Goal: Information Seeking & Learning: Learn about a topic

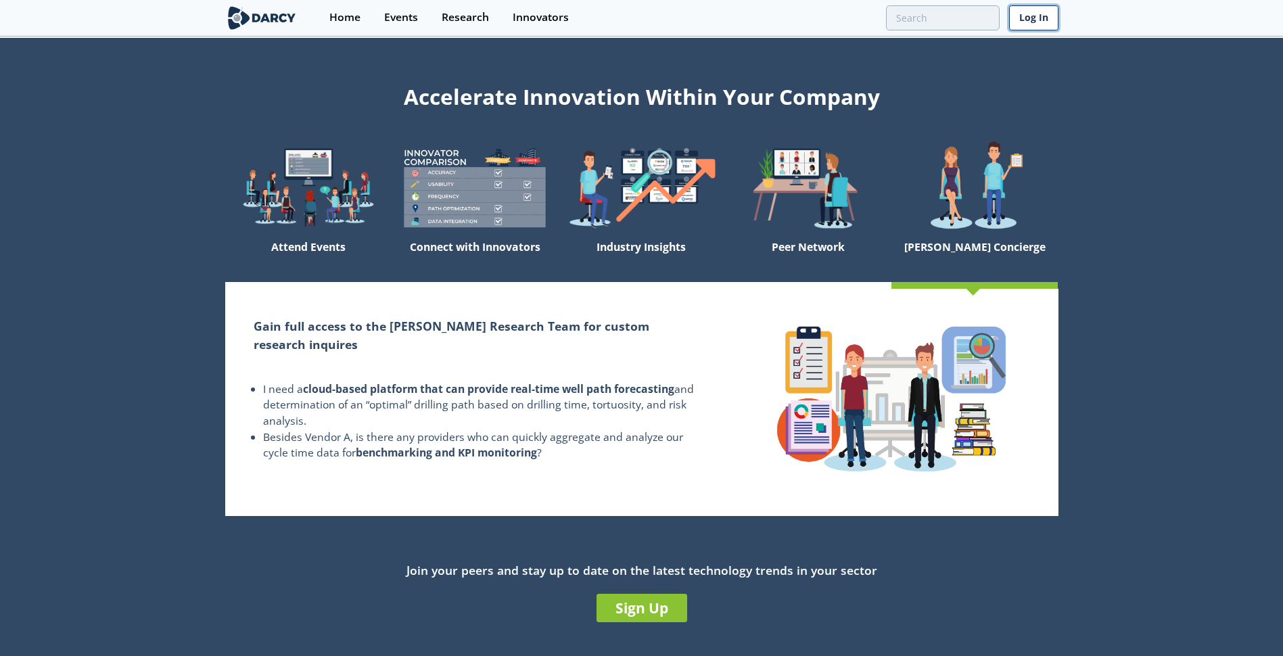
click at [1041, 21] on link "Log In" at bounding box center [1033, 17] width 49 height 25
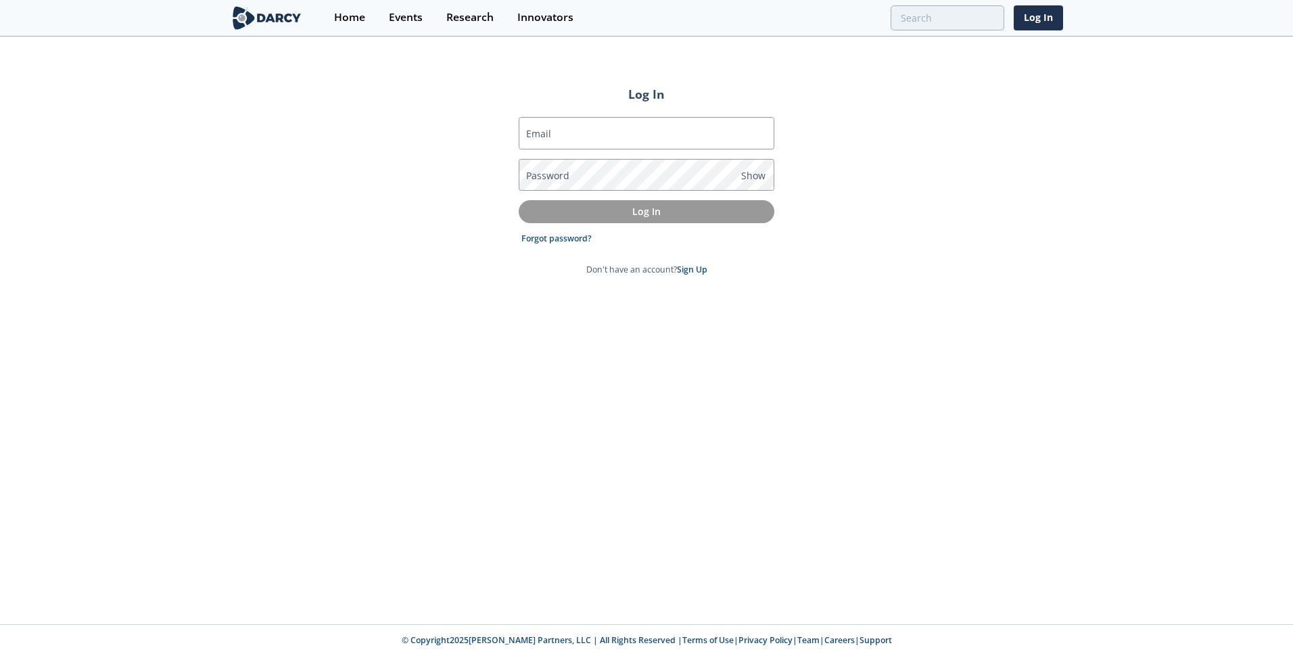
type input "[EMAIL_ADDRESS][DOMAIN_NAME]"
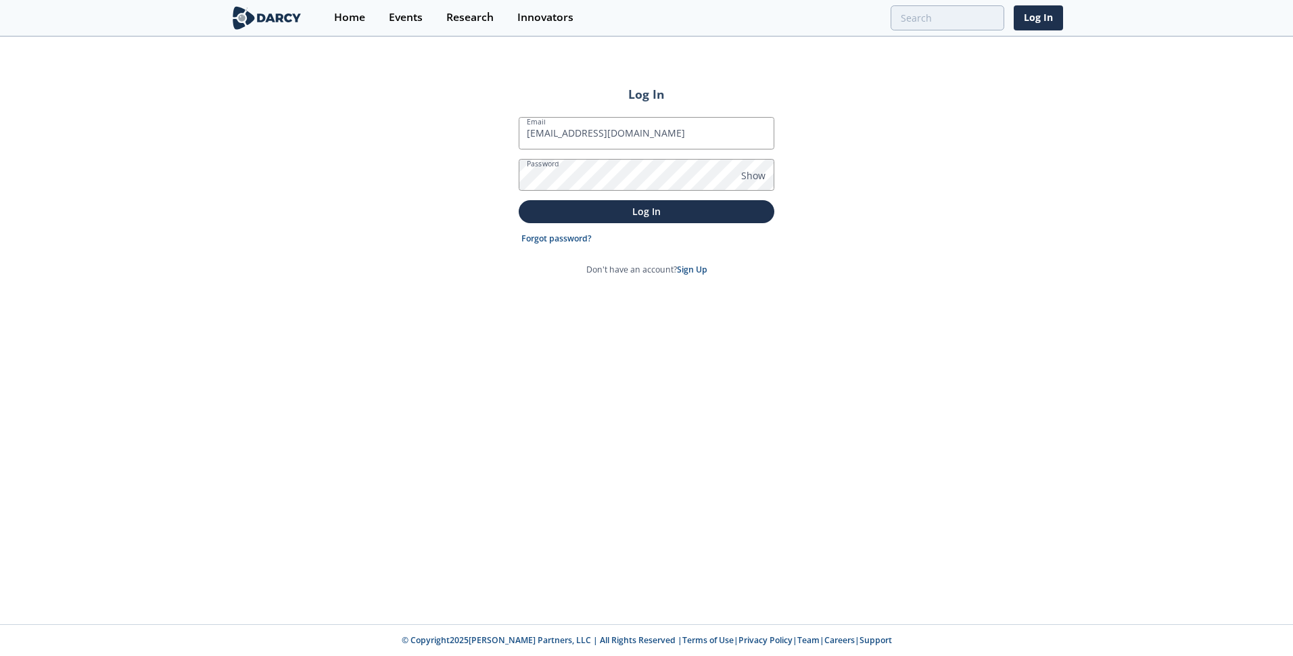
click at [588, 116] on div "Email [EMAIL_ADDRESS][DOMAIN_NAME] Password Show Log In Forgot password? Don't …" at bounding box center [647, 195] width 256 height 181
click at [623, 213] on p "Log In" at bounding box center [646, 211] width 237 height 14
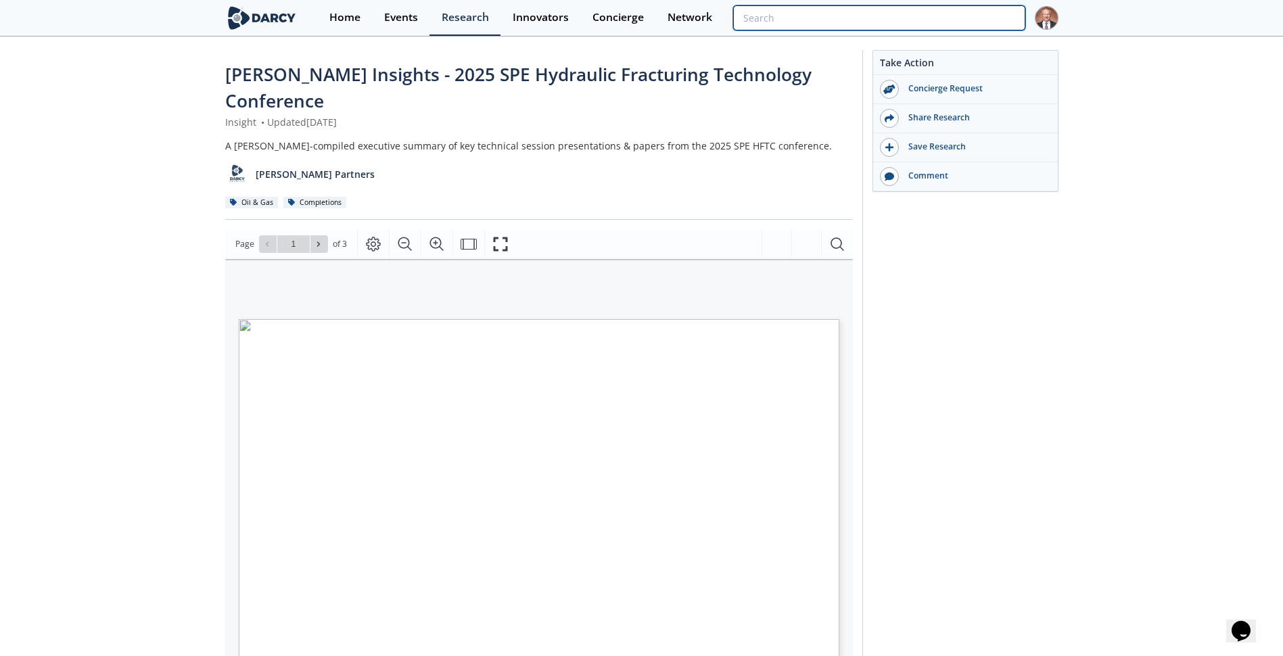
click at [994, 12] on input "search" at bounding box center [878, 17] width 291 height 25
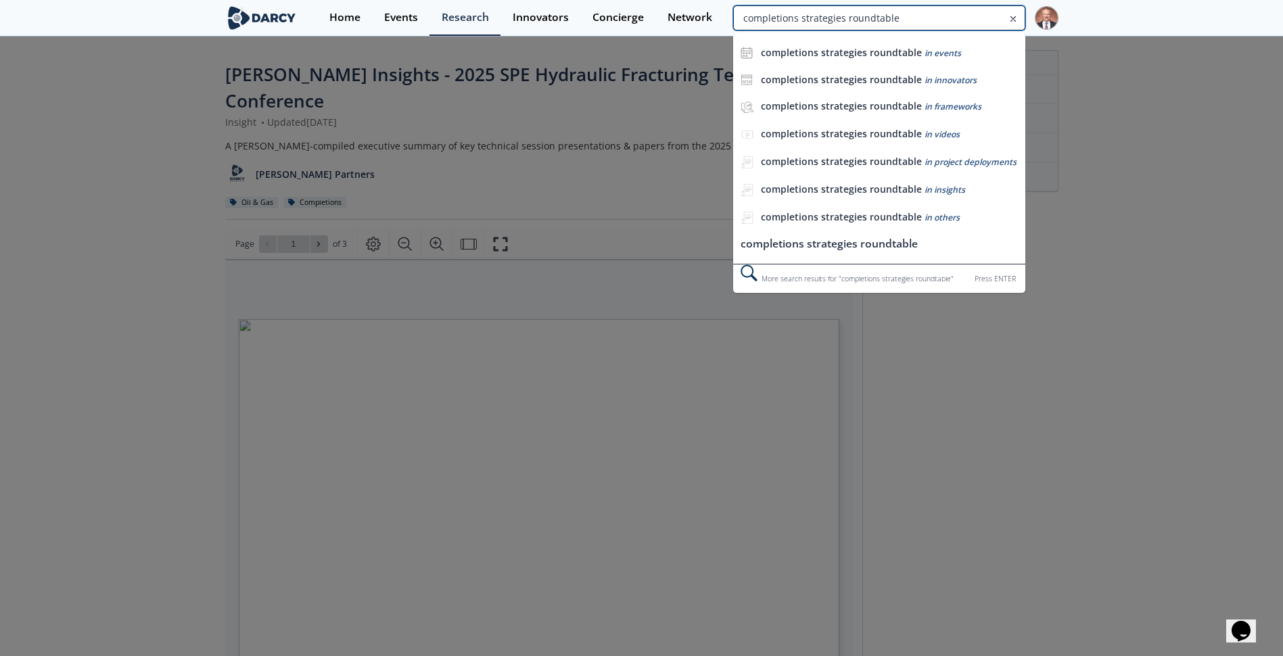
type input "completions strategies roundtable"
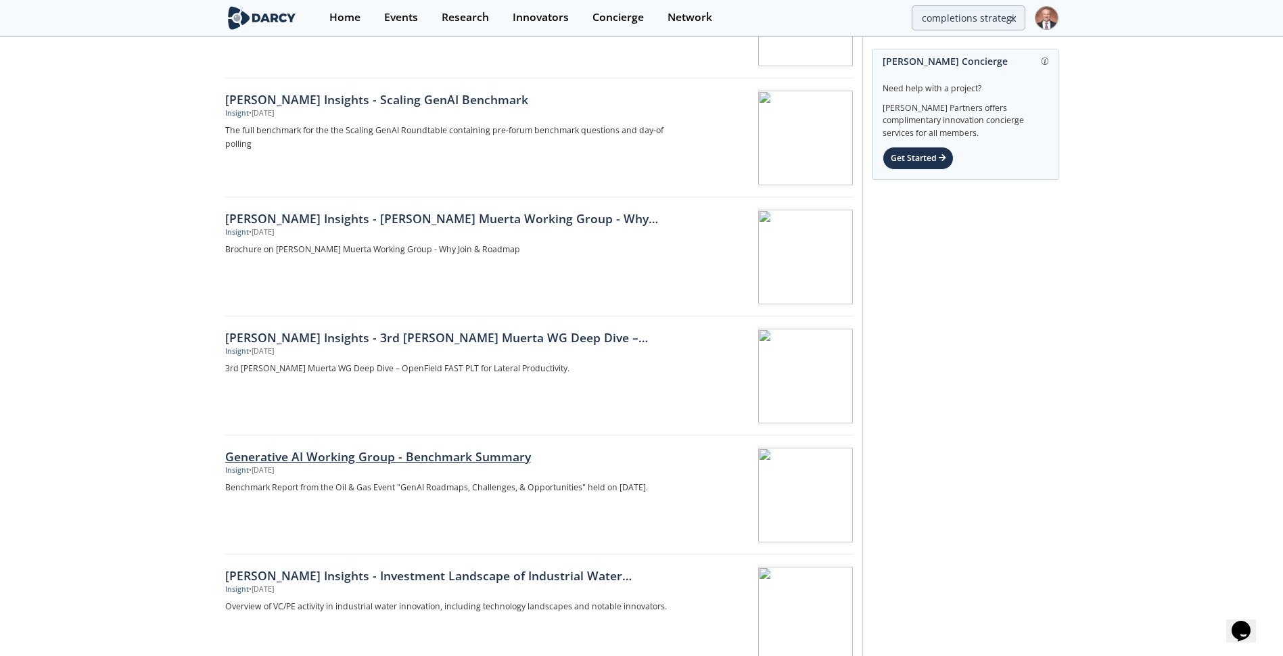
scroll to position [1889, 0]
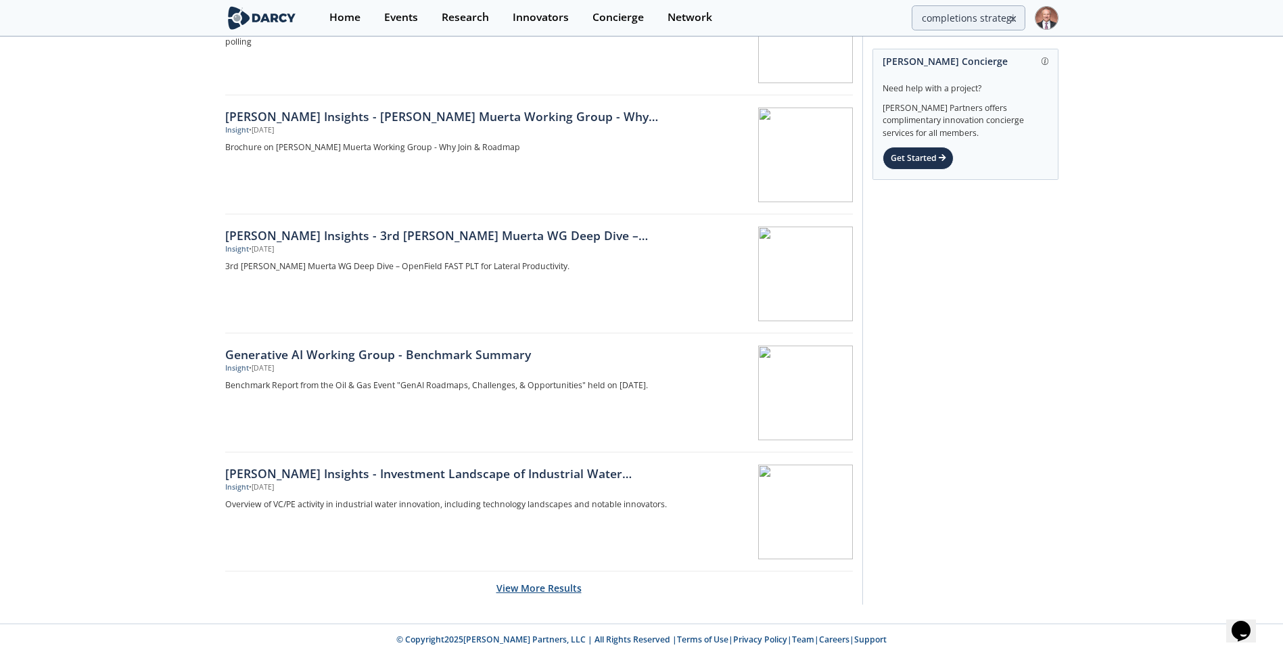
click at [561, 591] on button "View More Results" at bounding box center [538, 587] width 85 height 33
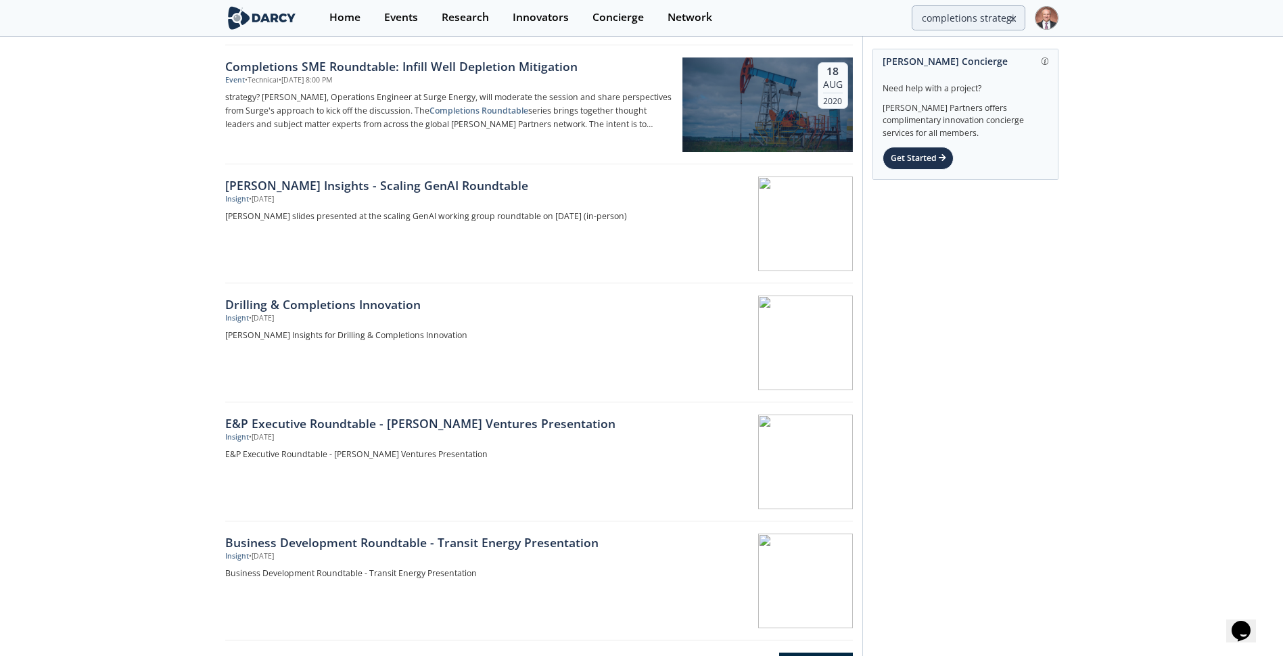
scroll to position [64, 0]
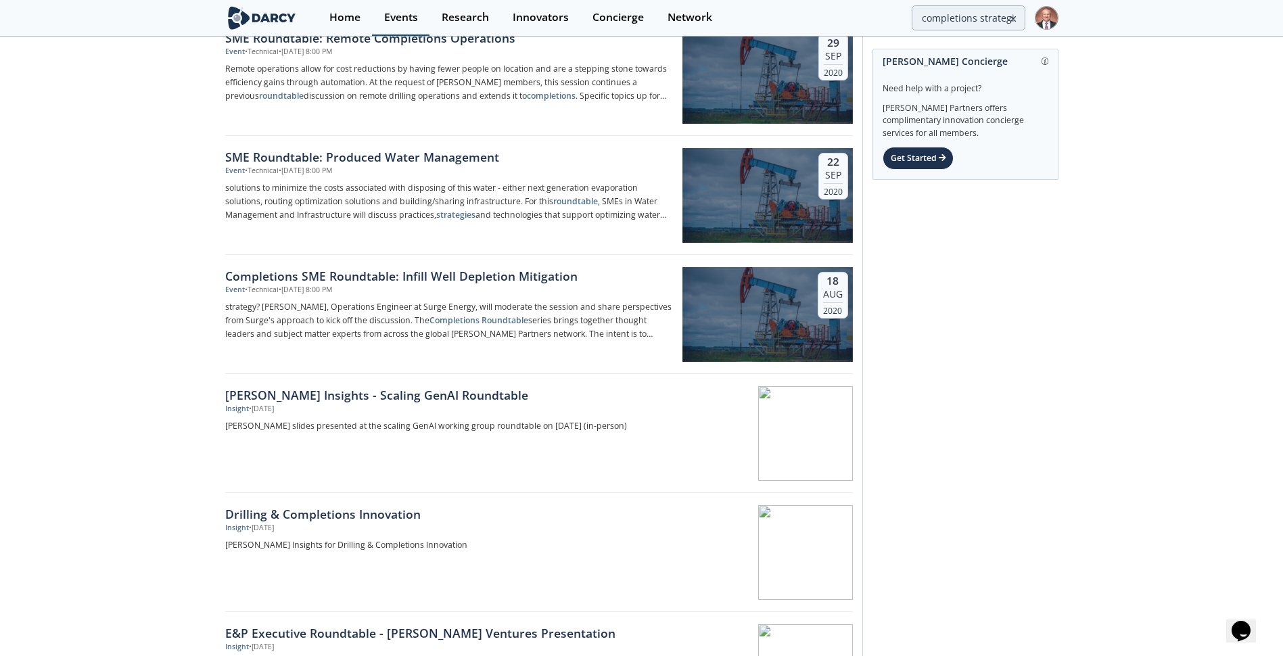
click at [405, 14] on div "Events" at bounding box center [401, 17] width 34 height 11
